Goal: Information Seeking & Learning: Find specific page/section

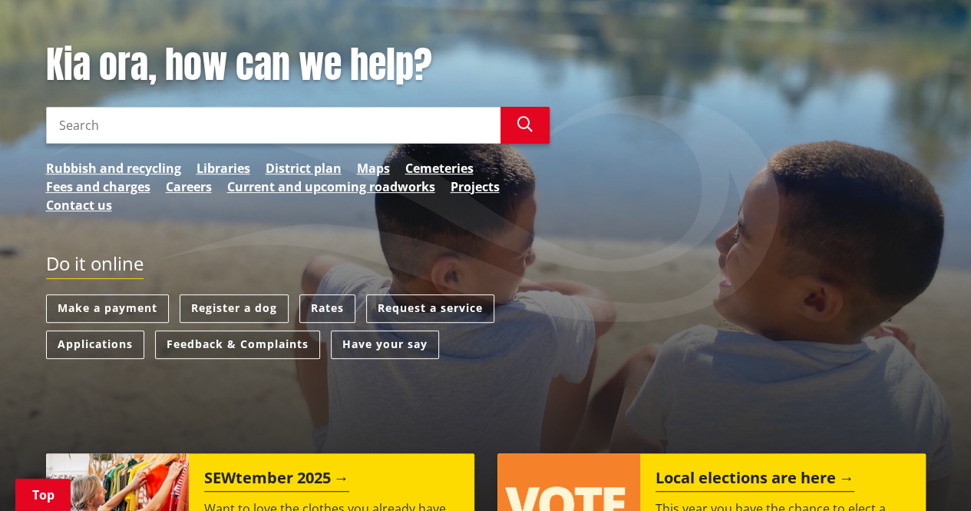
scroll to position [307, 0]
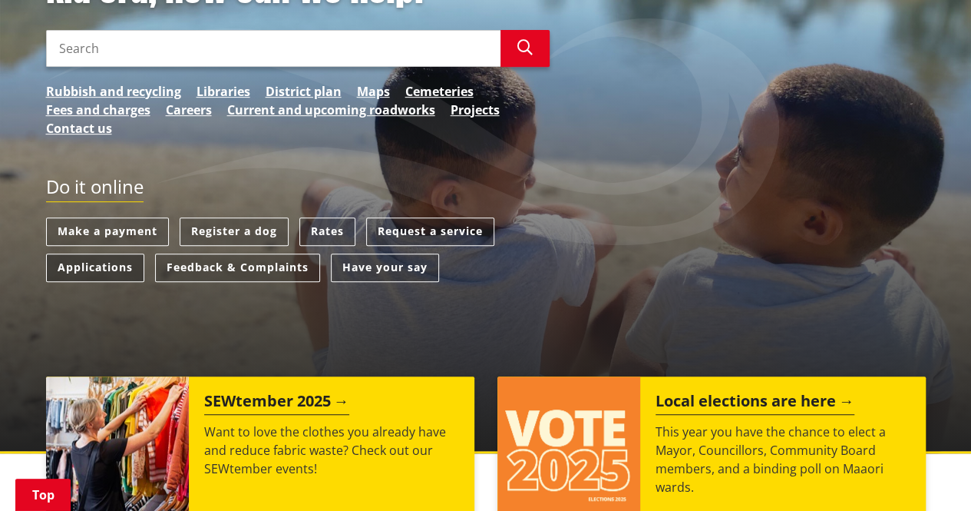
click at [77, 266] on link "Applications" at bounding box center [95, 267] width 98 height 28
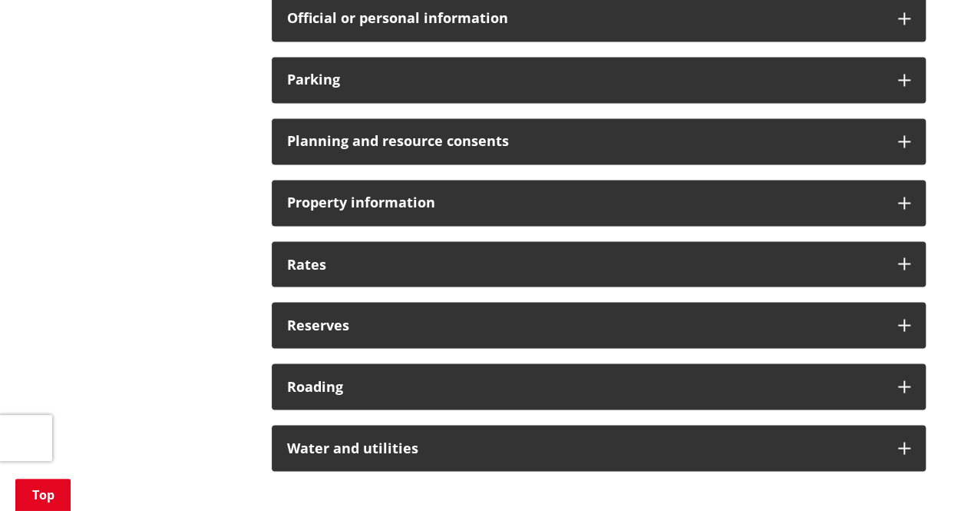
scroll to position [1152, 0]
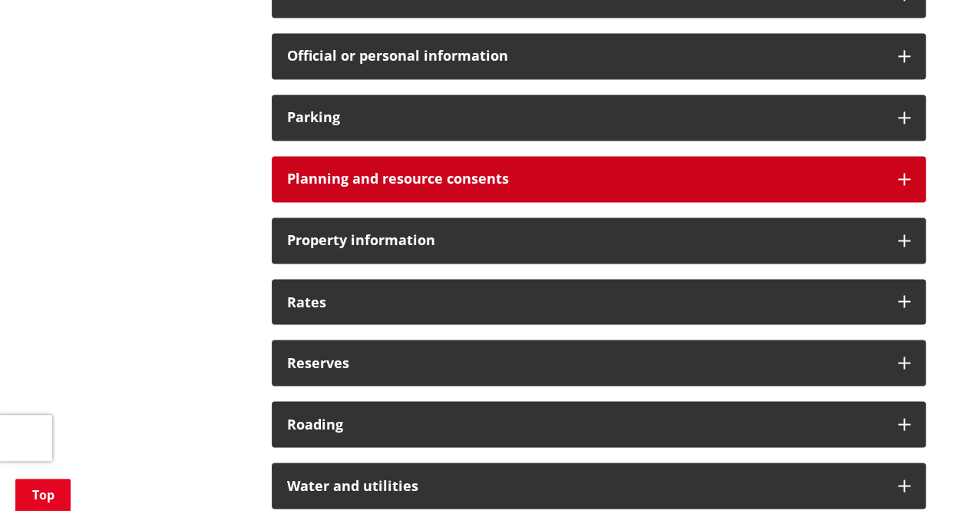
click at [898, 179] on icon at bounding box center [904, 179] width 12 height 12
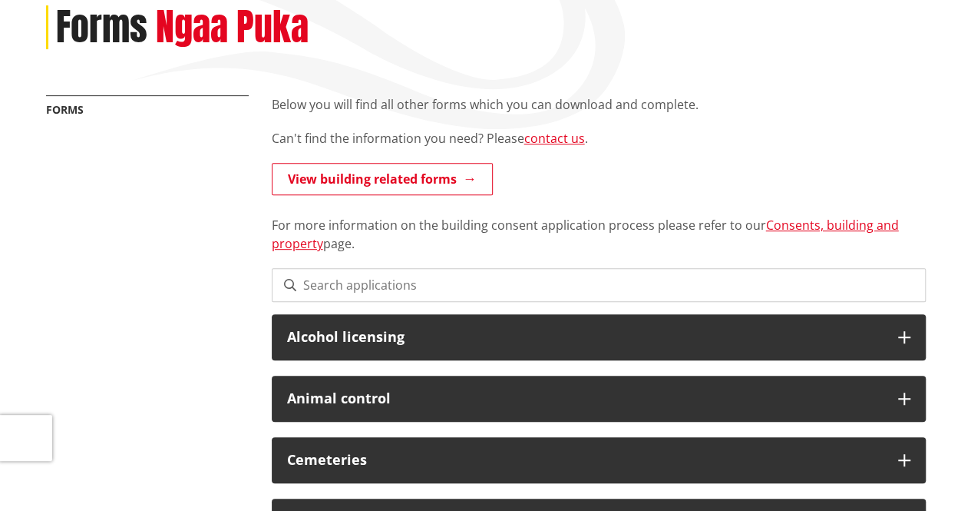
scroll to position [0, 0]
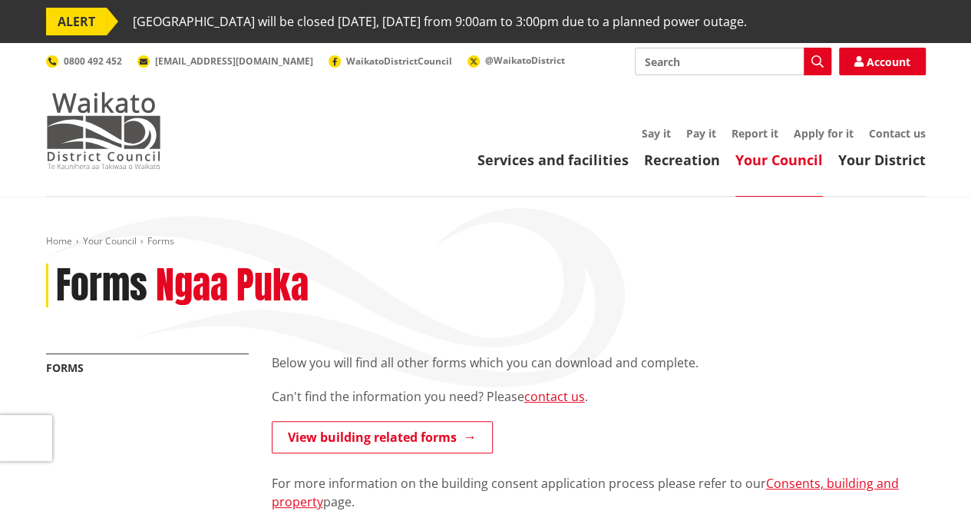
click at [79, 97] on img at bounding box center [103, 130] width 115 height 77
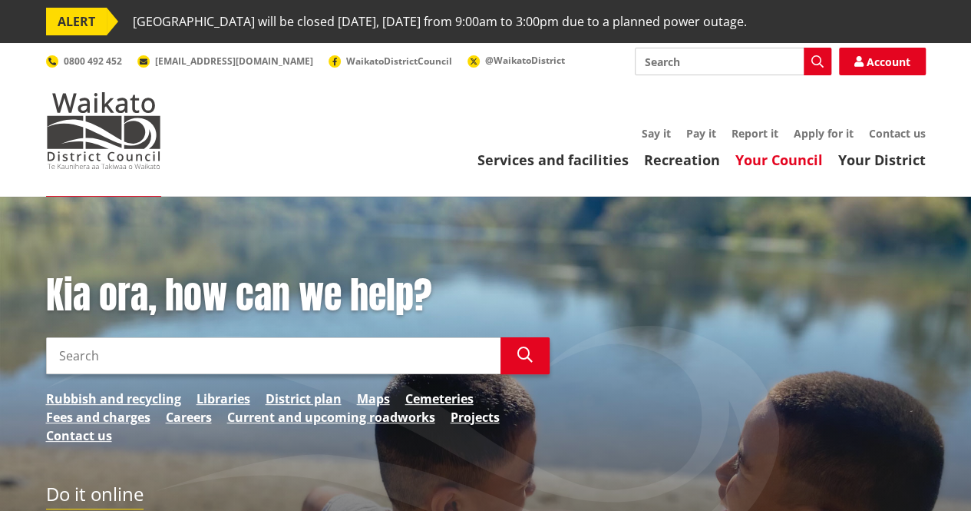
click at [776, 159] on link "Your Council" at bounding box center [780, 159] width 88 height 18
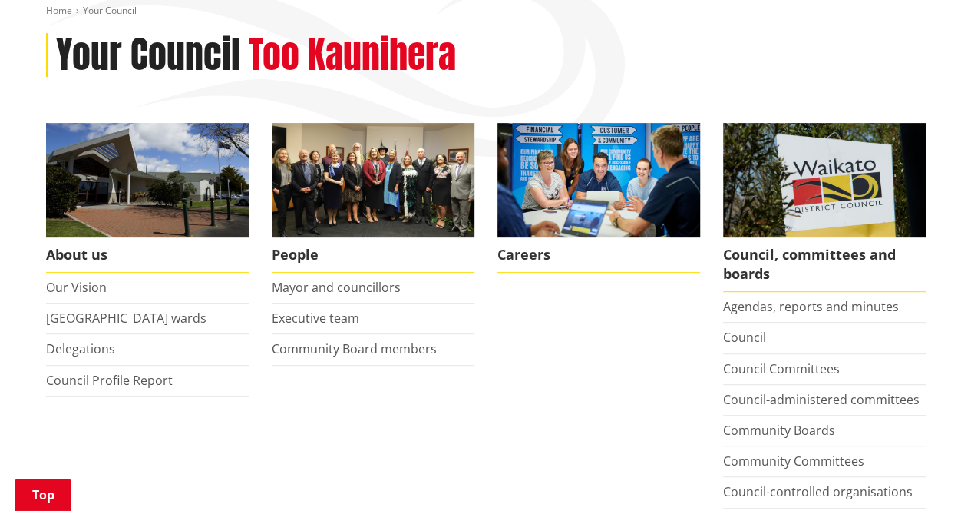
scroll to position [537, 0]
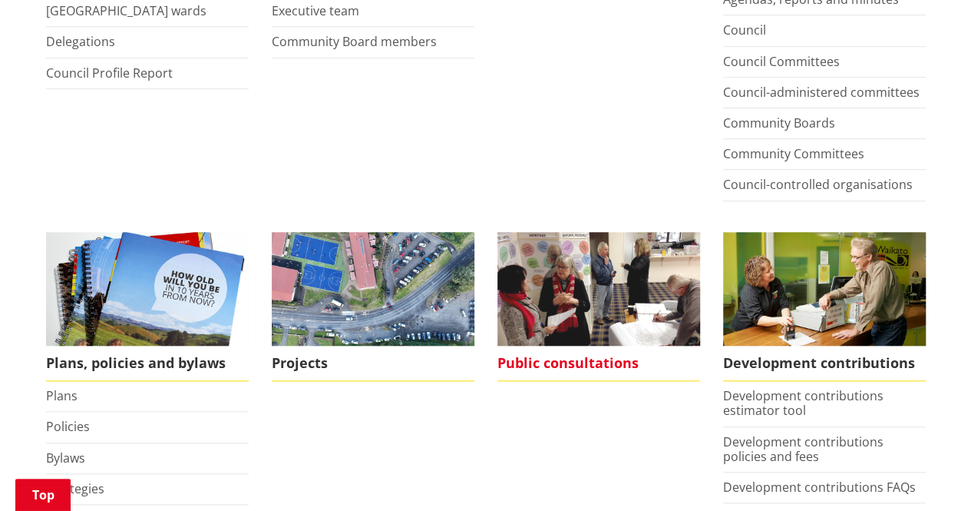
drag, startPoint x: 596, startPoint y: 355, endPoint x: 615, endPoint y: 343, distance: 22.8
click at [596, 355] on span "Public consultations" at bounding box center [599, 363] width 203 height 35
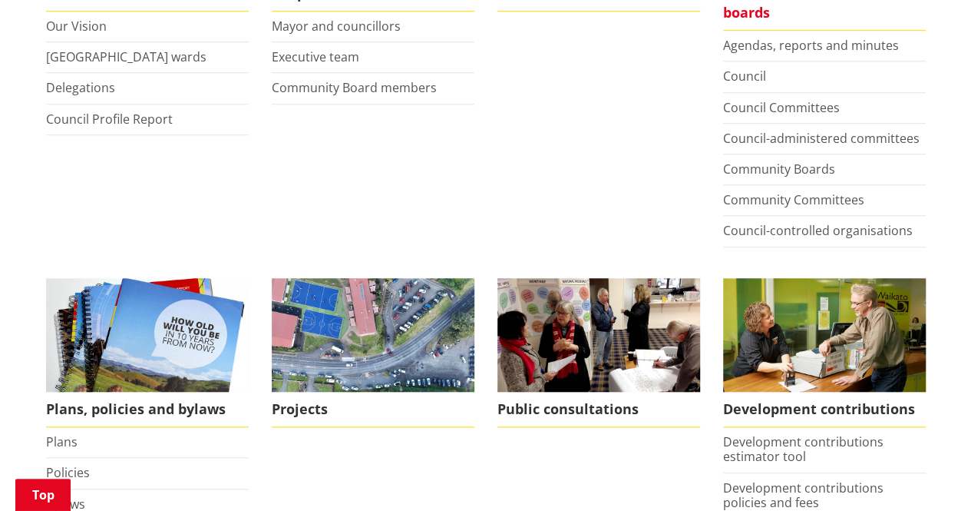
scroll to position [384, 0]
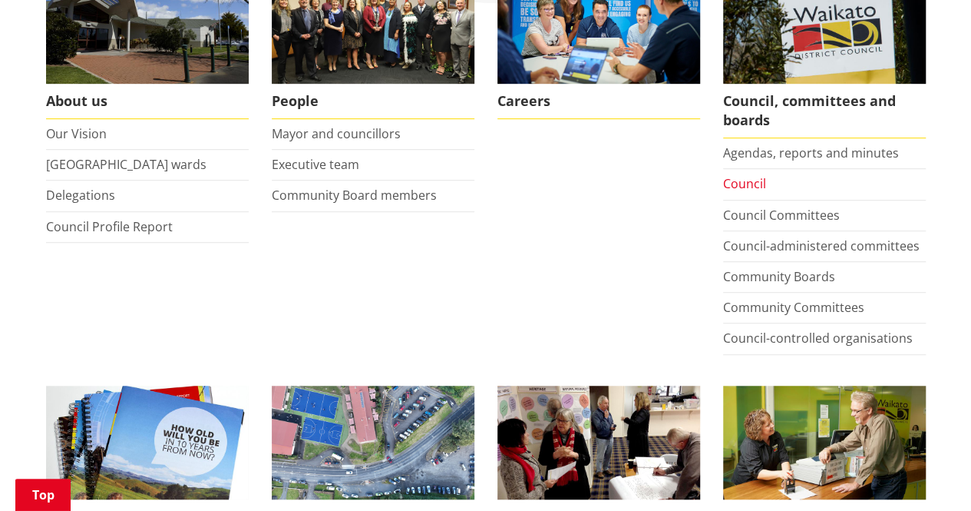
click at [747, 181] on link "Council" at bounding box center [744, 183] width 43 height 17
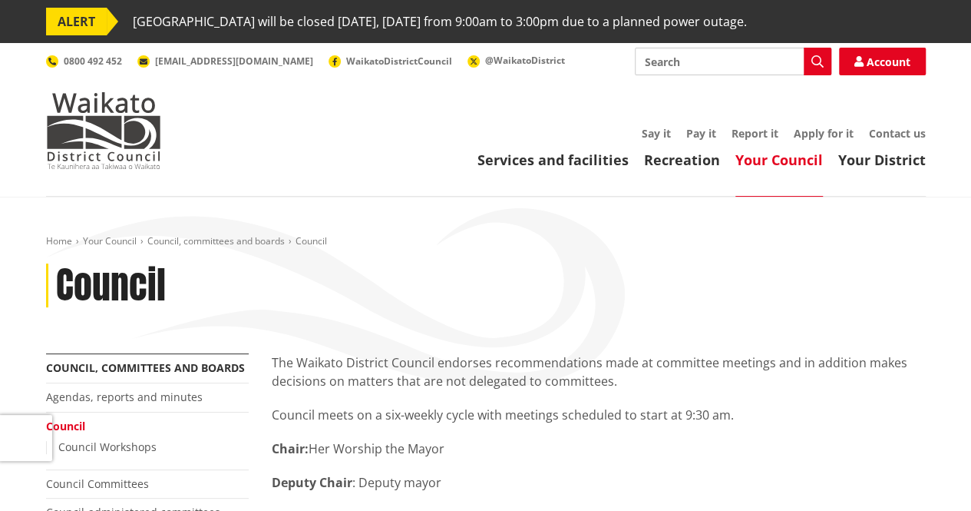
click at [683, 62] on input "Search" at bounding box center [733, 62] width 197 height 28
type input "resource consent hearing"
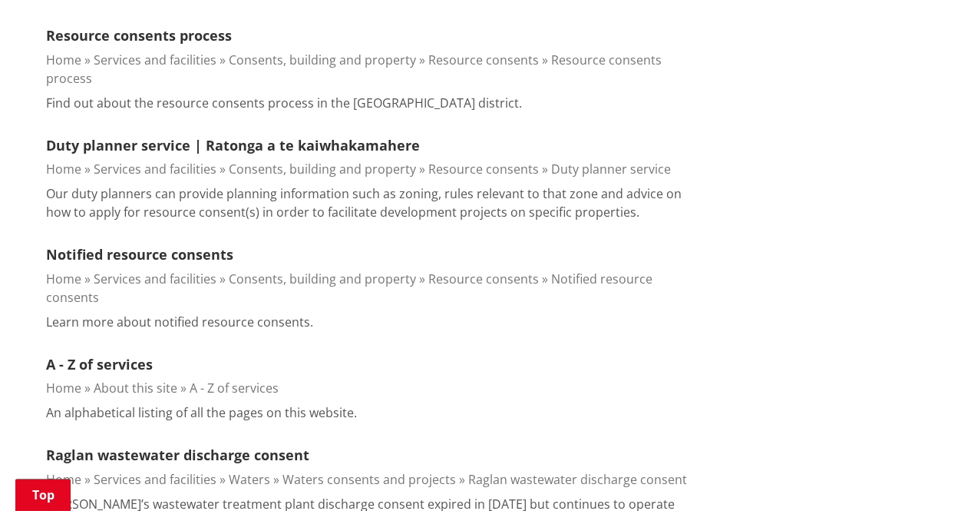
scroll to position [537, 0]
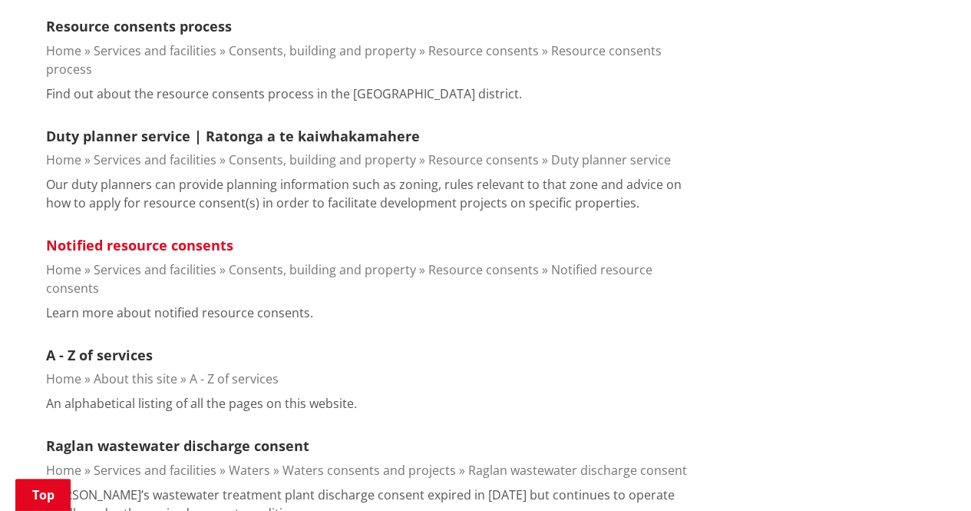
click at [166, 236] on link "Notified resource consents" at bounding box center [139, 245] width 187 height 18
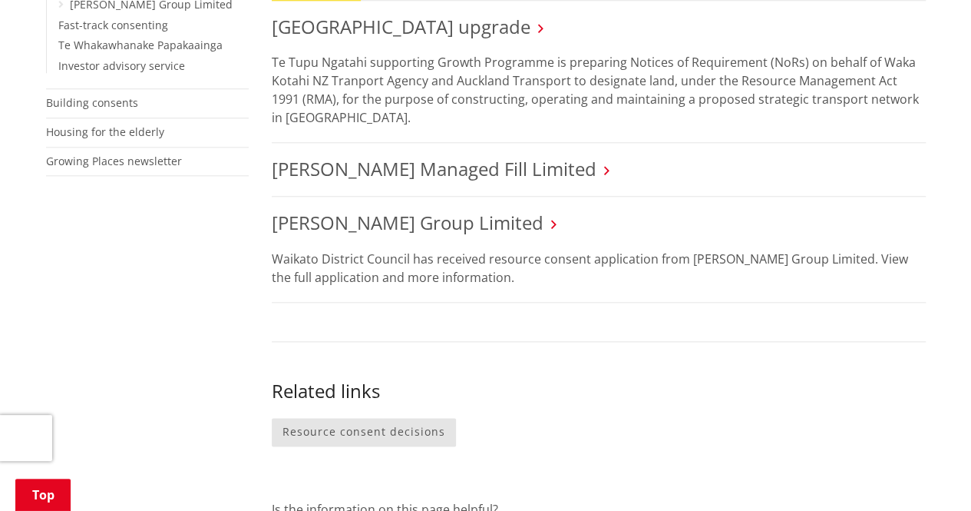
scroll to position [768, 0]
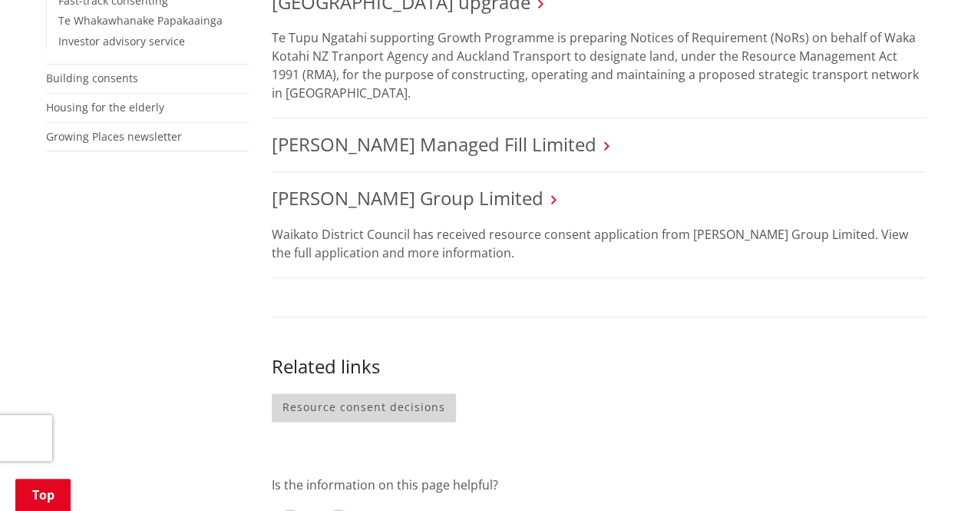
click at [363, 402] on link "Resource consent decisions" at bounding box center [364, 407] width 184 height 28
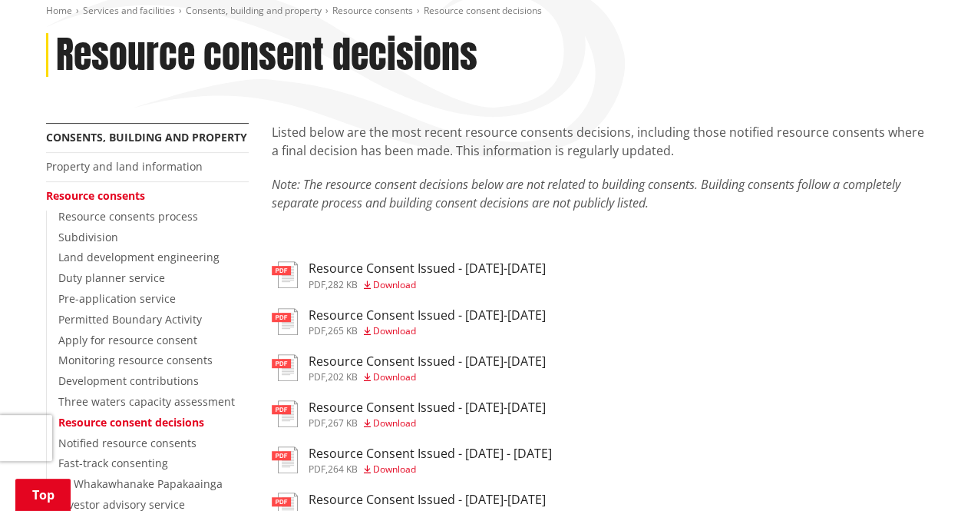
scroll to position [307, 0]
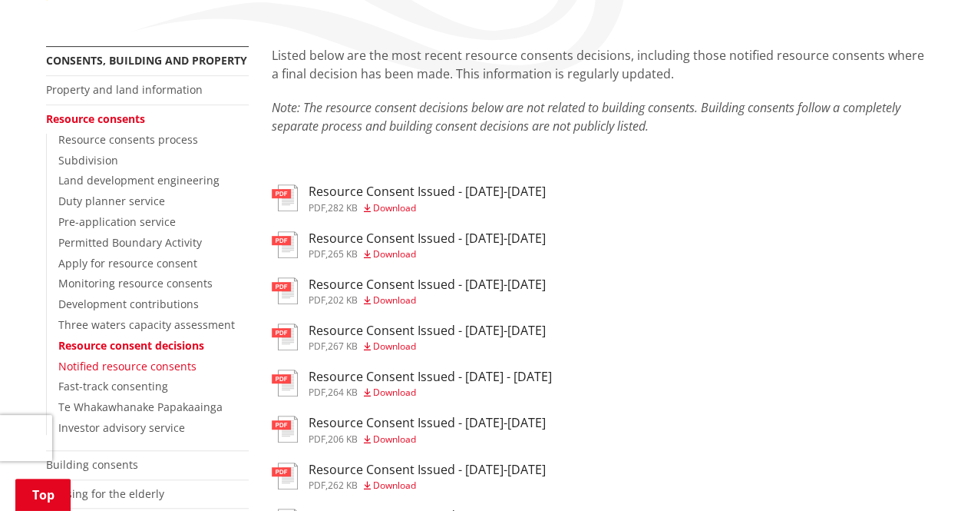
click at [134, 365] on link "Notified resource consents" at bounding box center [127, 366] width 138 height 15
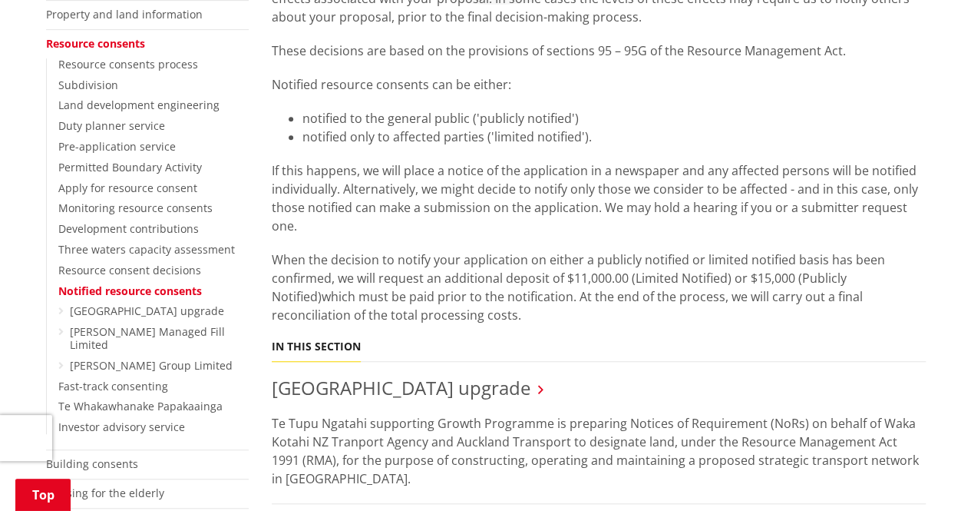
scroll to position [154, 0]
